Goal: Go to known website: Access a specific website the user already knows

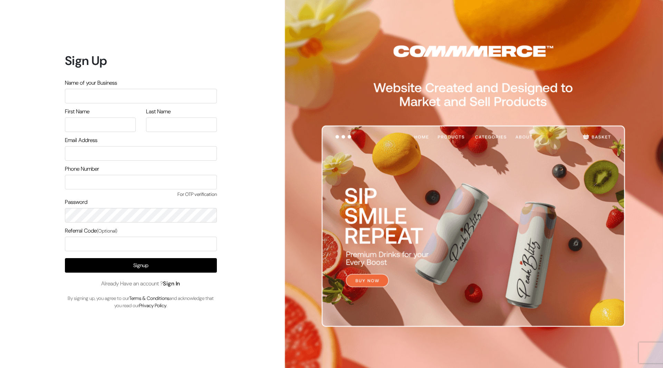
click at [173, 283] on link "Sign In" at bounding box center [171, 283] width 17 height 7
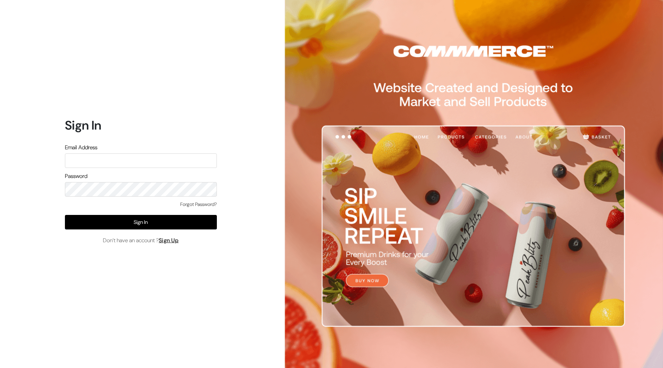
click at [155, 162] on input "text" at bounding box center [141, 160] width 152 height 14
type input "[PERSON_NAME][EMAIL_ADDRESS][DOMAIN_NAME]"
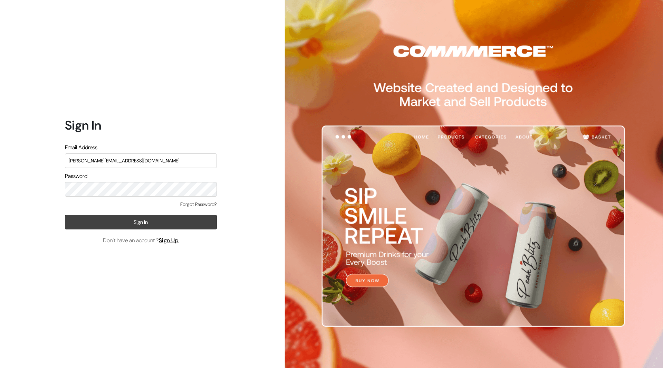
click at [114, 218] on button "Sign In" at bounding box center [141, 222] width 152 height 14
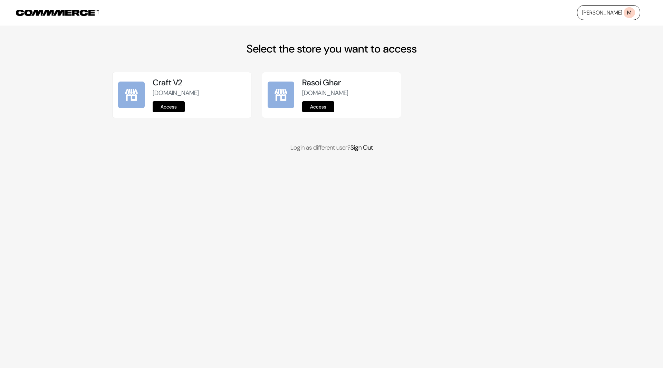
click at [176, 107] on link "Access" at bounding box center [169, 106] width 32 height 11
click at [173, 104] on link "Access" at bounding box center [169, 106] width 32 height 11
